Goal: Transaction & Acquisition: Book appointment/travel/reservation

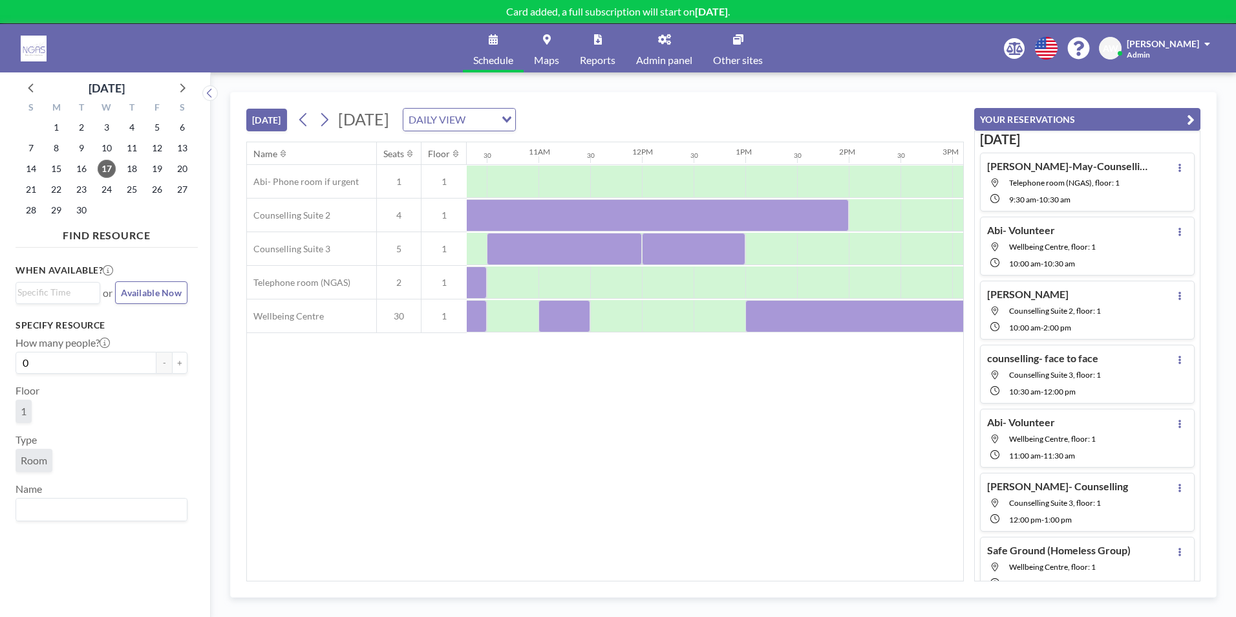
scroll to position [0, 1096]
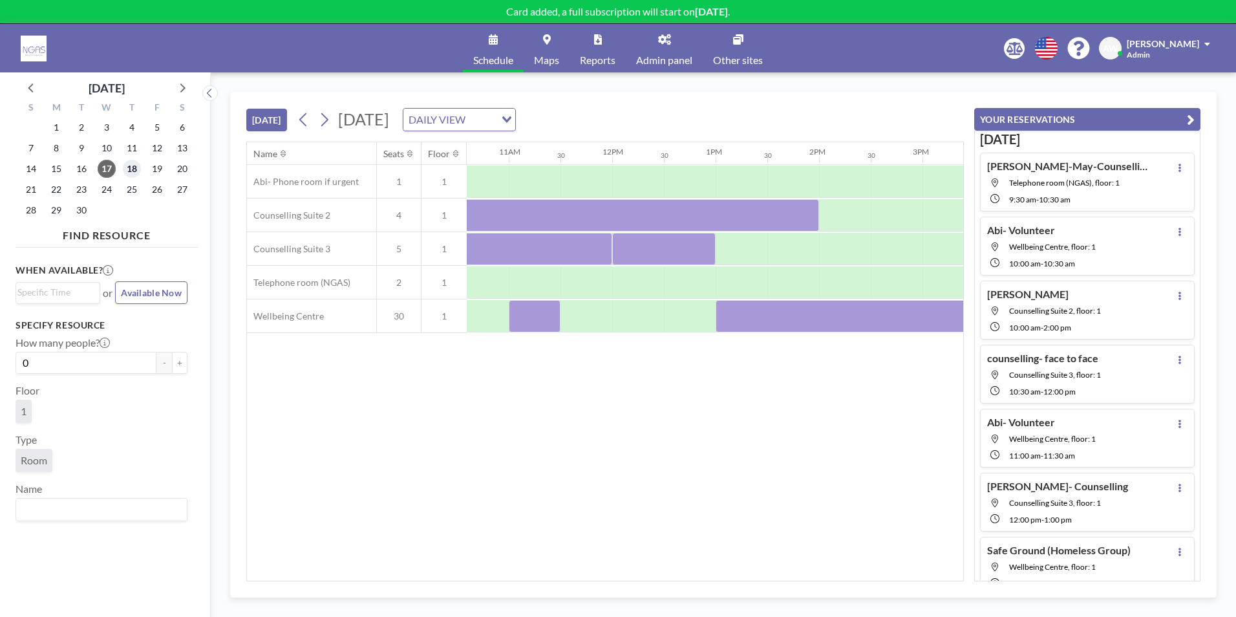
click at [129, 170] on span "18" at bounding box center [132, 169] width 18 height 18
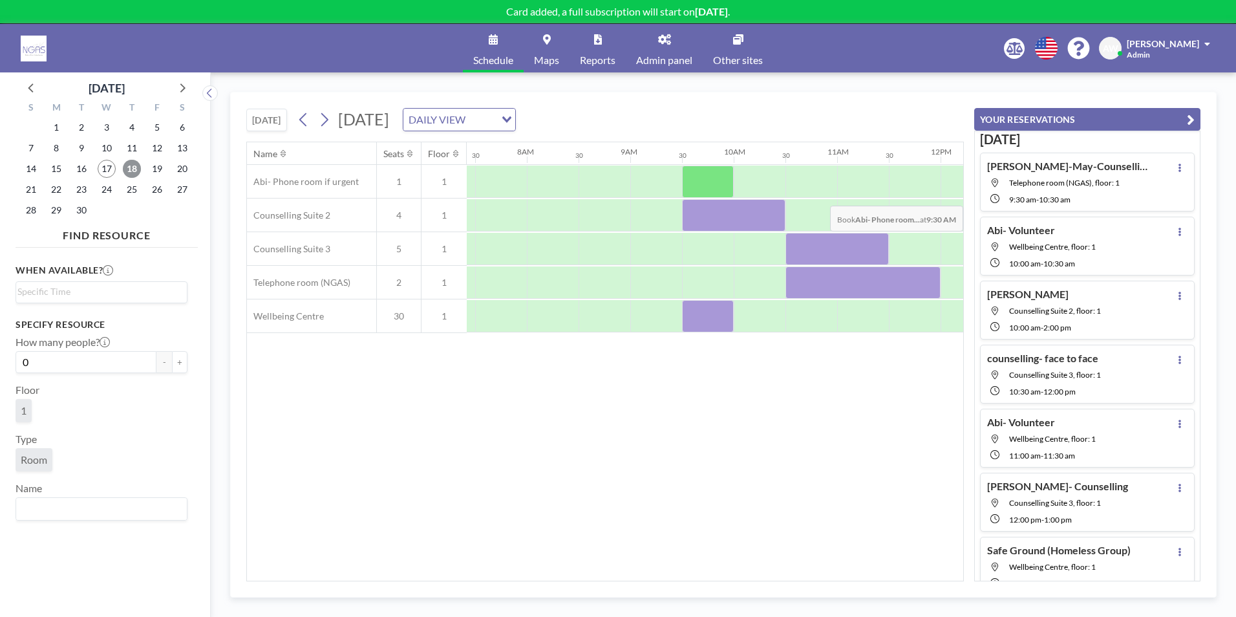
scroll to position [0, 776]
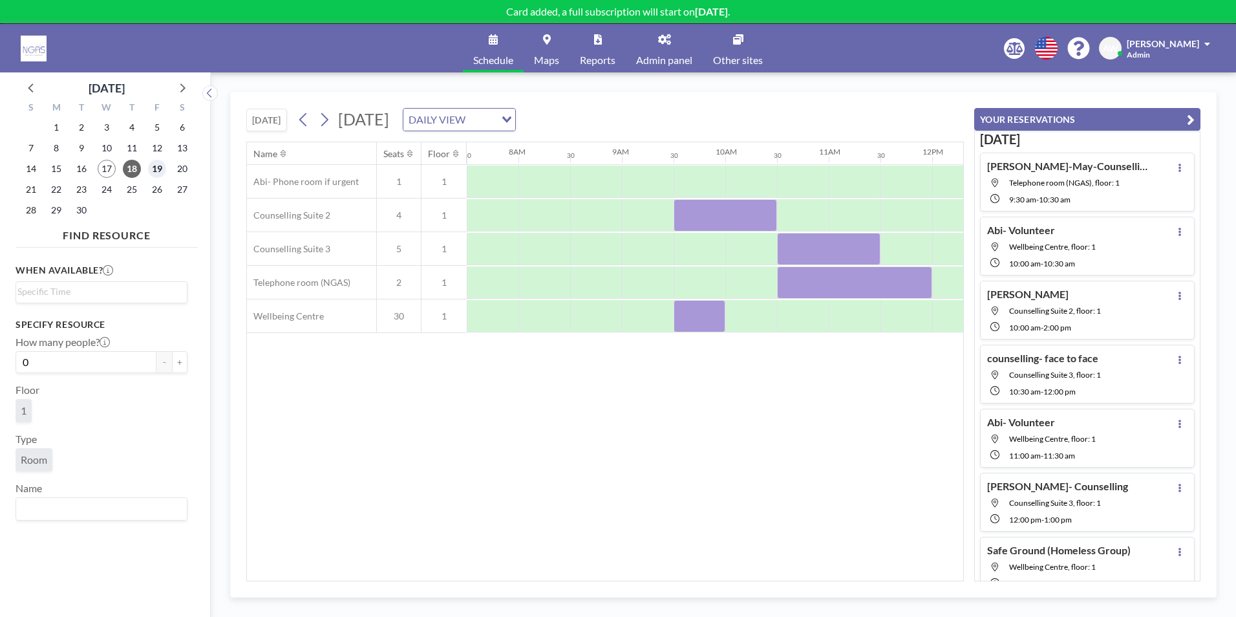
click at [164, 173] on span "19" at bounding box center [157, 169] width 18 height 18
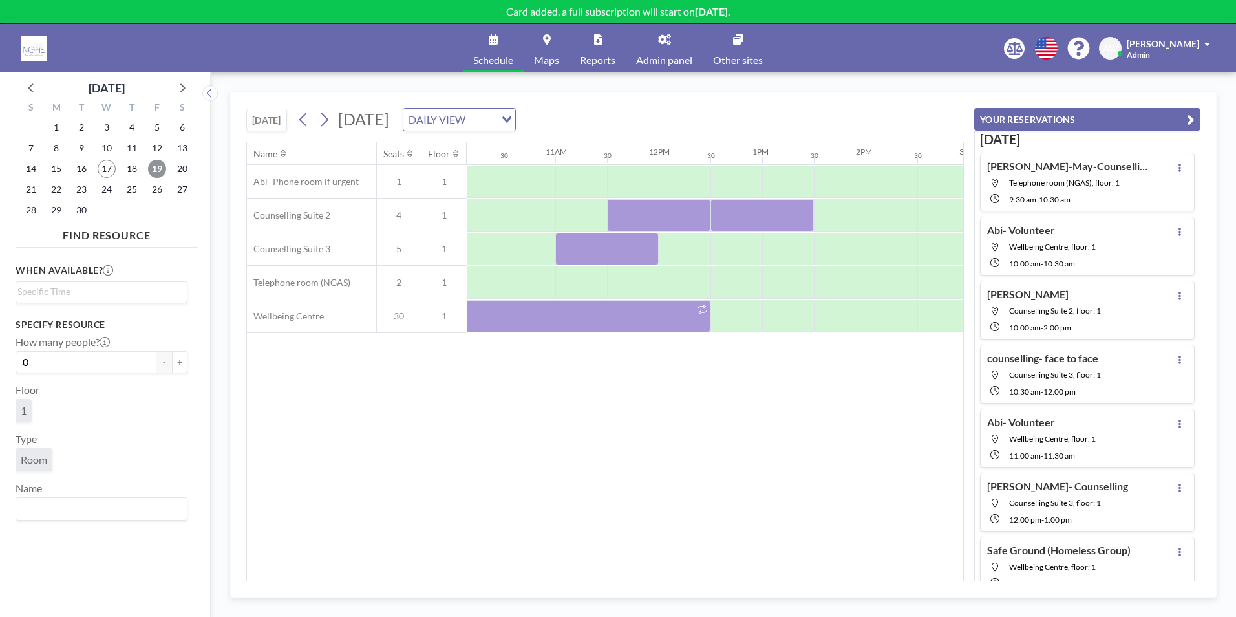
scroll to position [0, 1135]
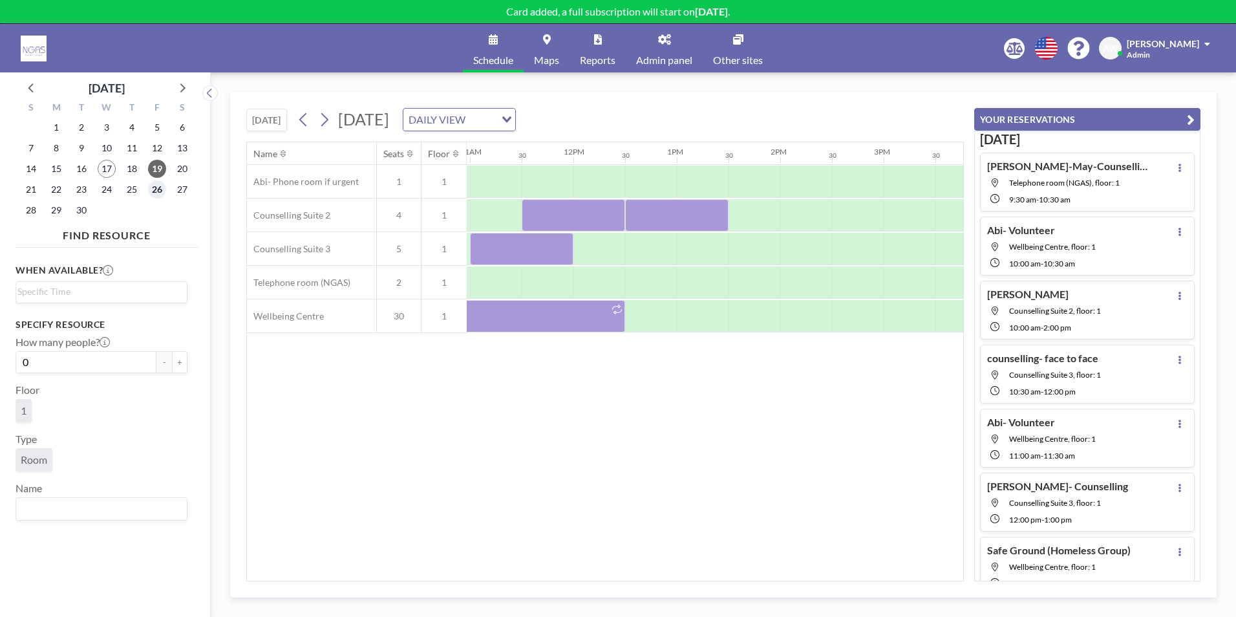
click at [164, 194] on span "26" at bounding box center [157, 189] width 18 height 18
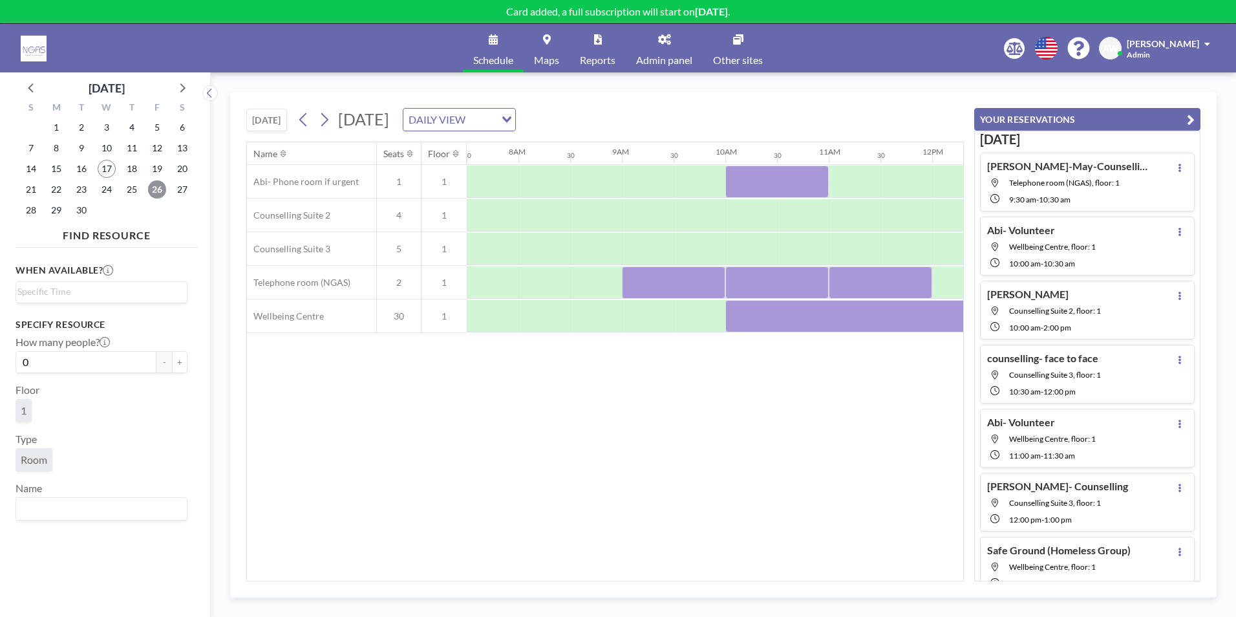
scroll to position [0, 886]
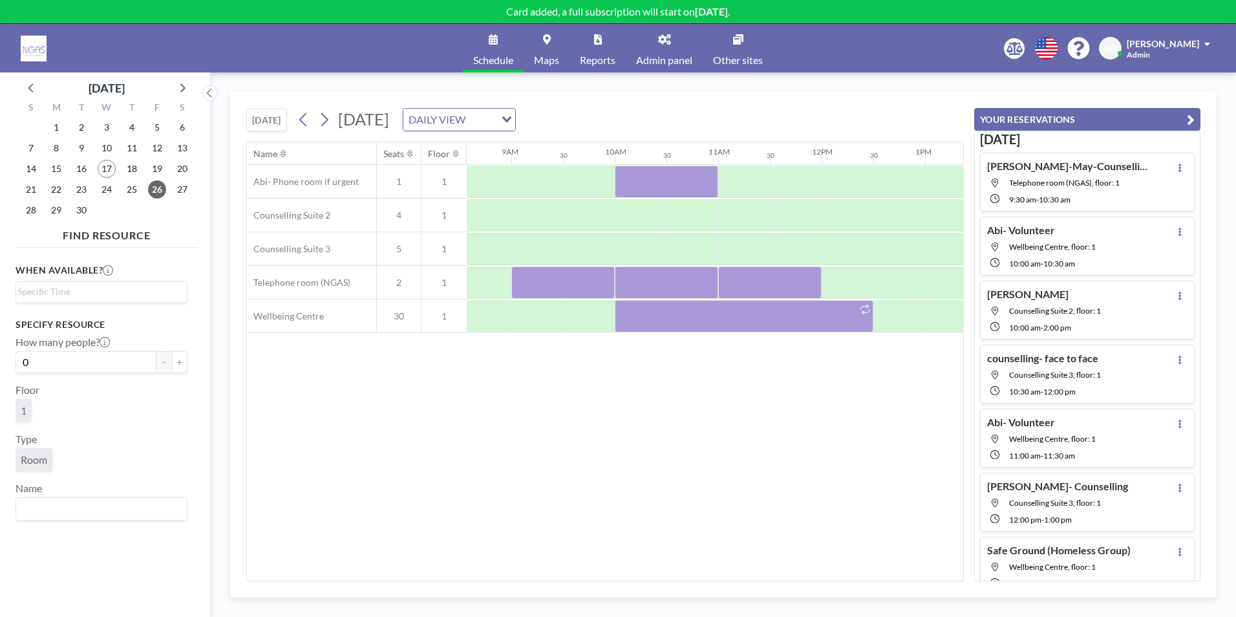
click at [740, 423] on div "Name Seats Floor 12AM 30 1AM 30 2AM 30 3AM 30 4AM 30 5AM 30 6AM 30 7AM 30 8AM 3…" at bounding box center [605, 361] width 716 height 438
click at [44, 193] on div "22" at bounding box center [56, 189] width 25 height 21
click at [51, 193] on span "22" at bounding box center [56, 189] width 18 height 18
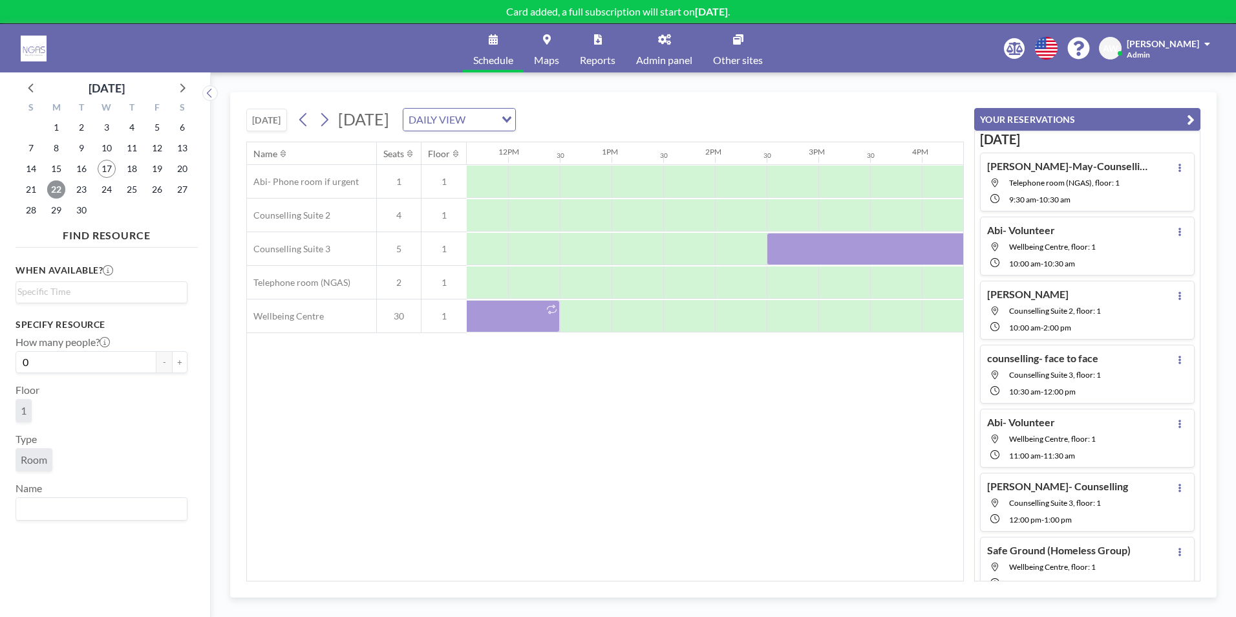
scroll to position [0, 1391]
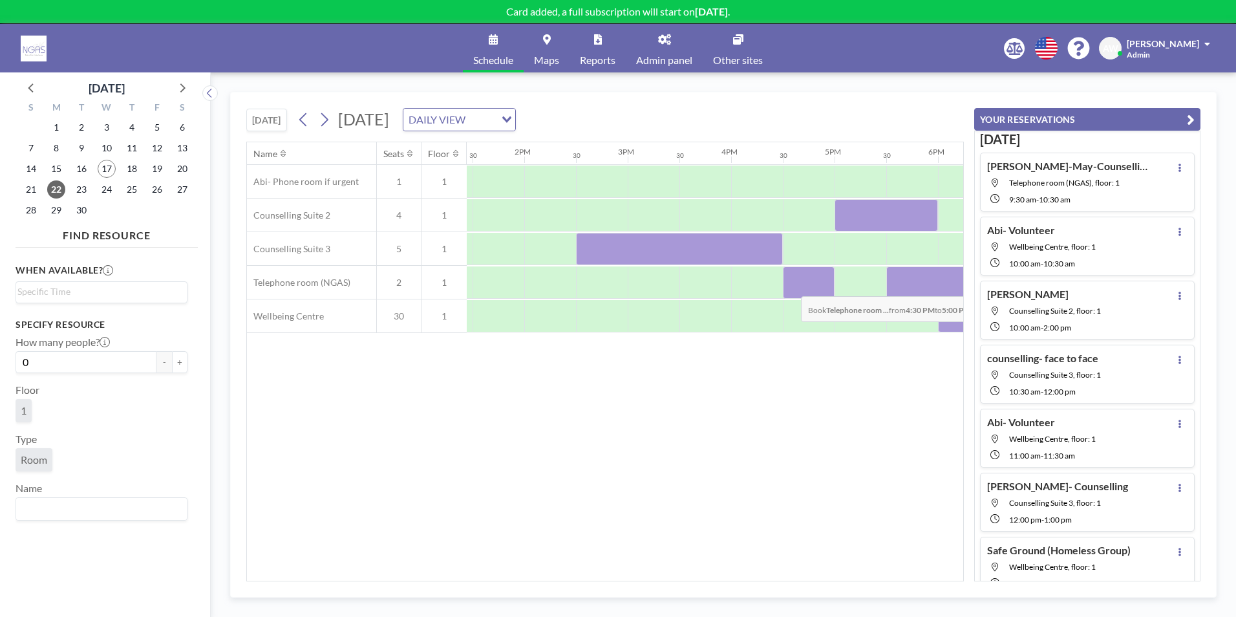
click at [791, 286] on div at bounding box center [809, 282] width 52 height 32
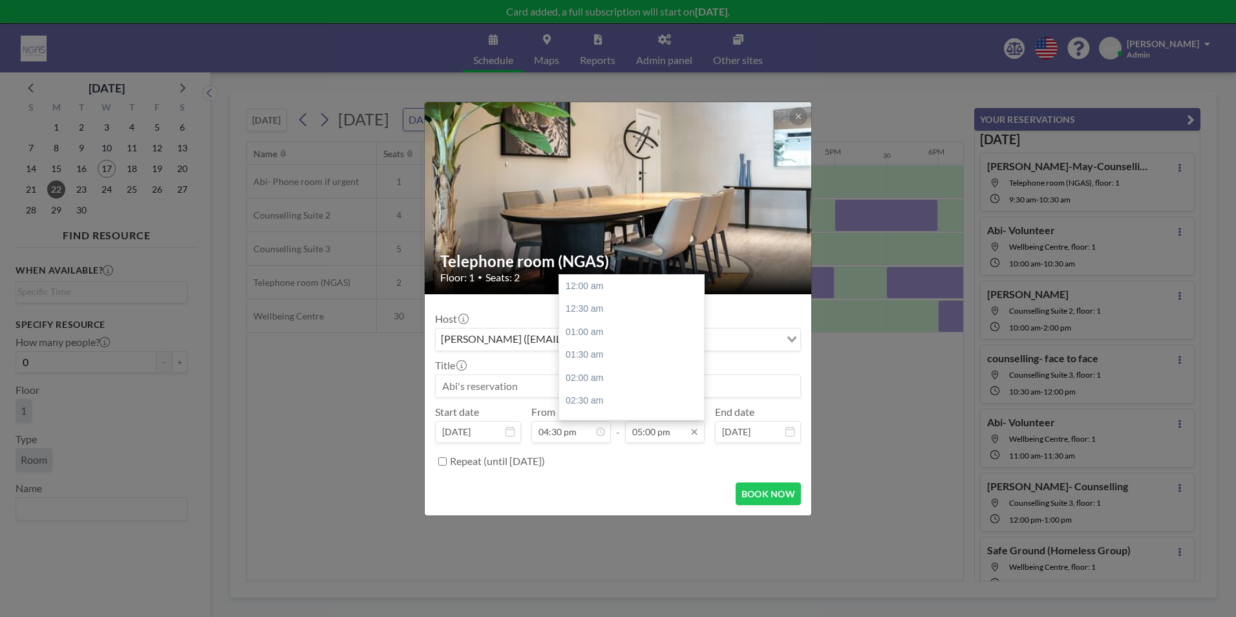
scroll to position [782, 0]
click at [624, 309] on div "05:30 pm" at bounding box center [634, 308] width 151 height 23
type input "05:30 pm"
click at [540, 376] on input at bounding box center [618, 386] width 365 height 22
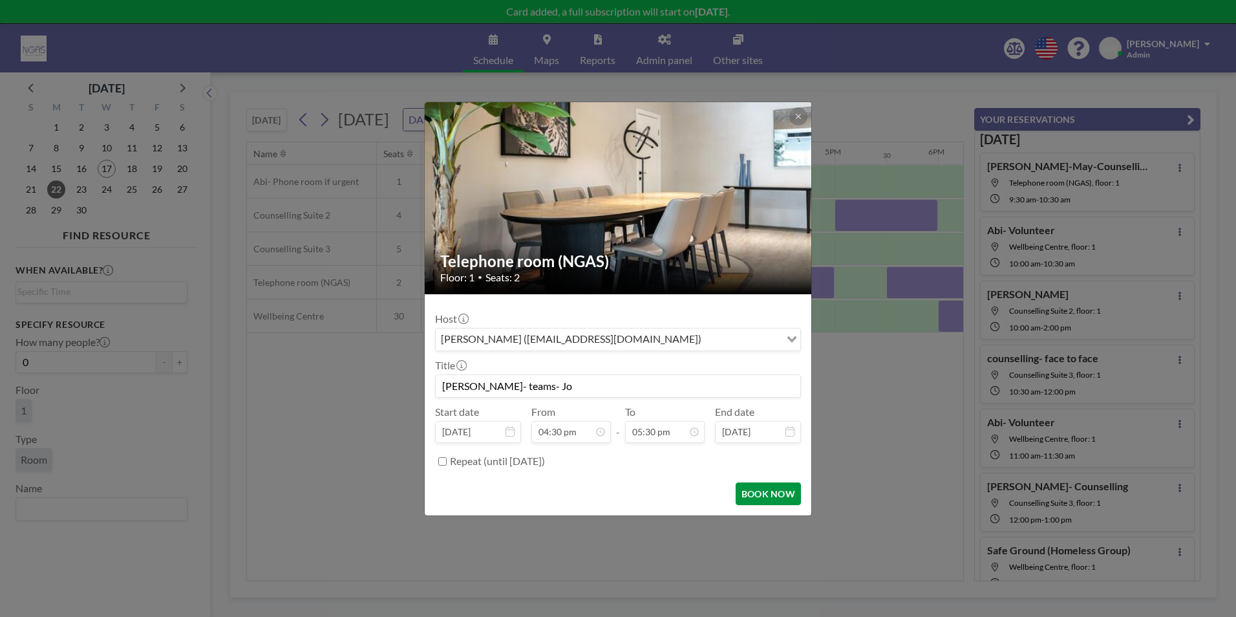
scroll to position [760, 0]
type input "[PERSON_NAME]- teams- Jo"
click at [758, 500] on button "BOOK NOW" at bounding box center [768, 493] width 65 height 23
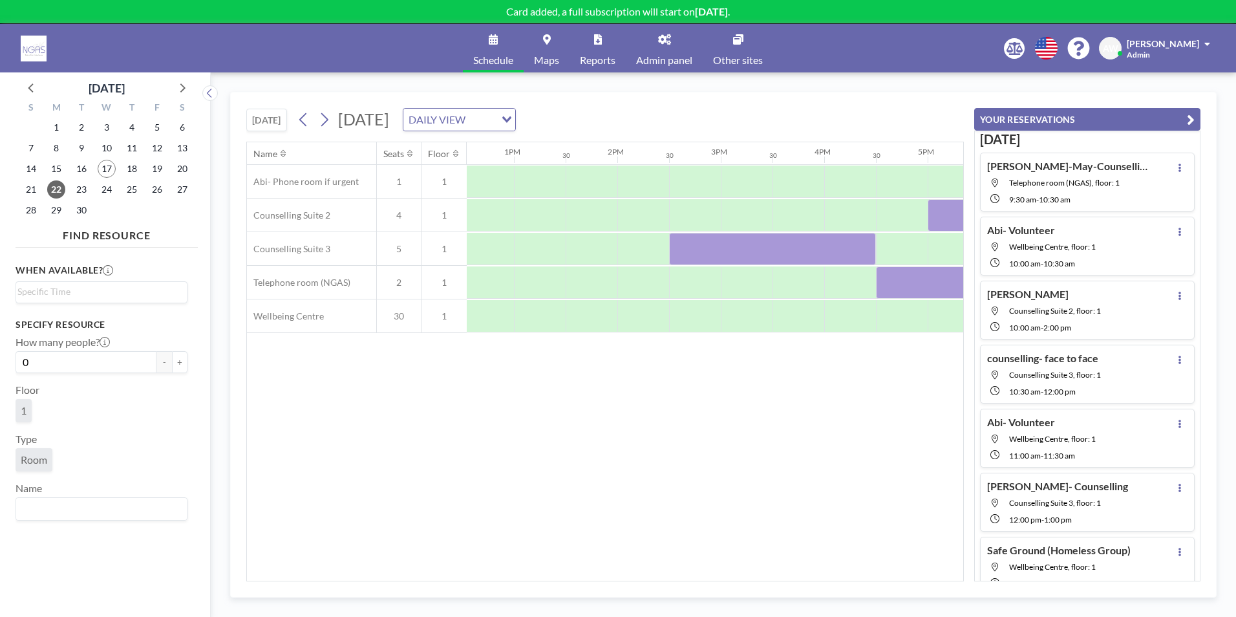
scroll to position [0, 1265]
click at [102, 165] on span "17" at bounding box center [107, 169] width 18 height 18
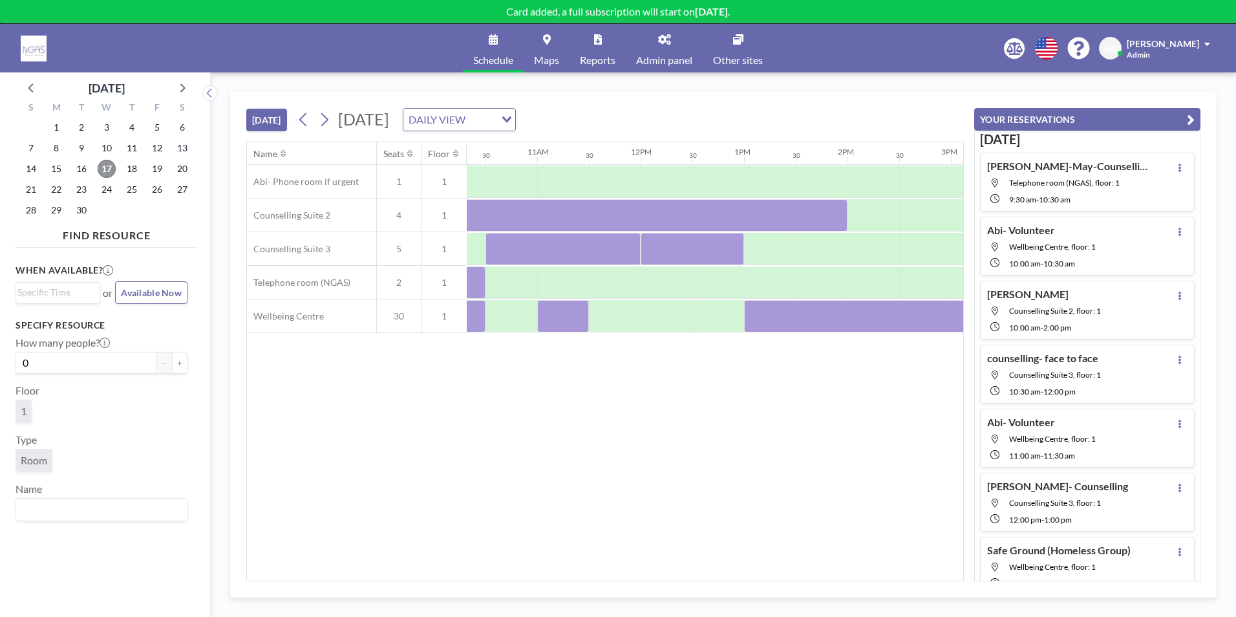
scroll to position [0, 1095]
